Goal: Check status

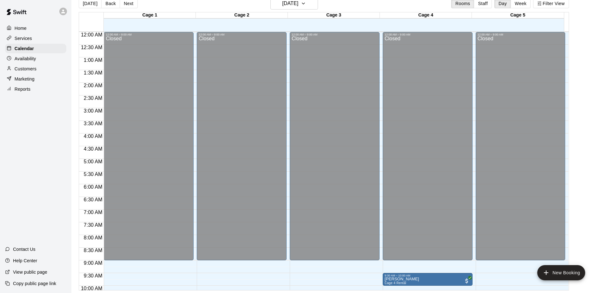
scroll to position [147, 0]
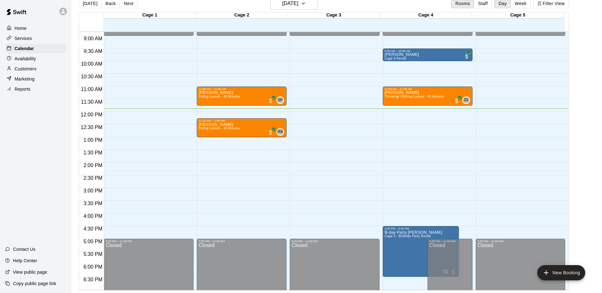
scroll to position [193, 0]
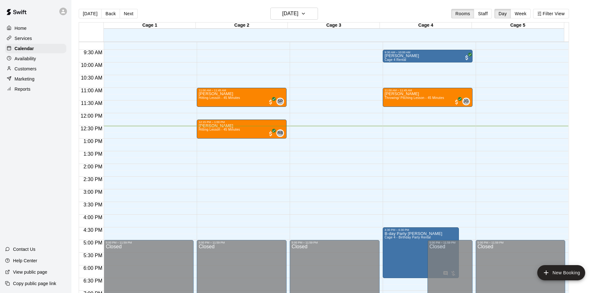
scroll to position [223, 0]
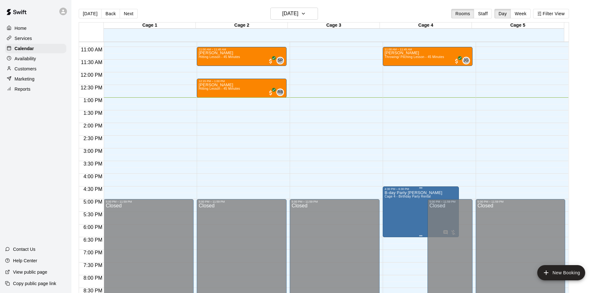
scroll to position [259, 0]
